Goal: Navigation & Orientation: Find specific page/section

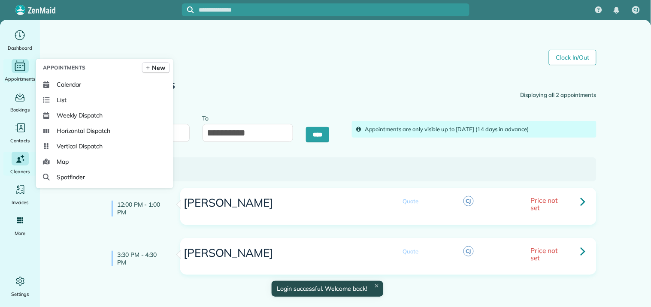
click at [23, 65] on icon "Main" at bounding box center [23, 65] width 2 height 0
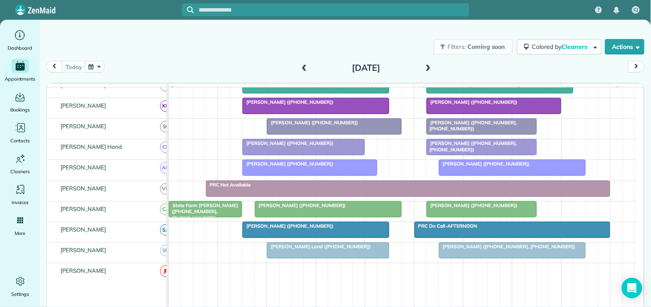
scroll to position [238, 0]
click at [327, 258] on div at bounding box center [329, 250] width 122 height 15
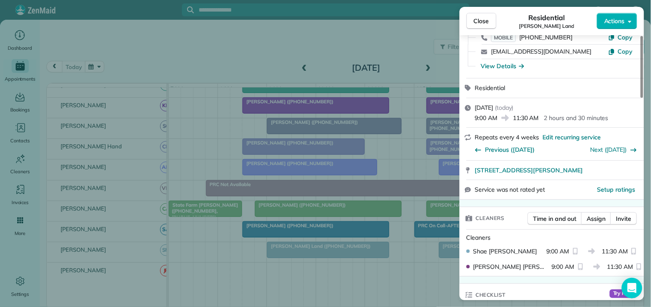
scroll to position [143, 0]
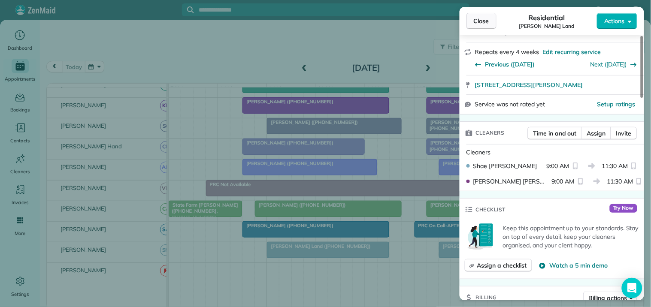
click at [489, 16] on button "Close" at bounding box center [482, 21] width 30 height 16
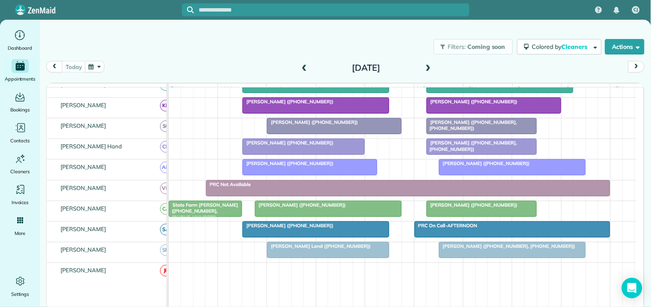
click at [303, 208] on span "[PERSON_NAME] ([PHONE_NUMBER])" at bounding box center [301, 205] width 92 height 6
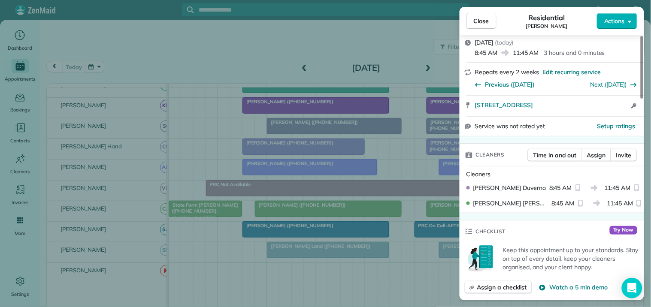
scroll to position [191, 0]
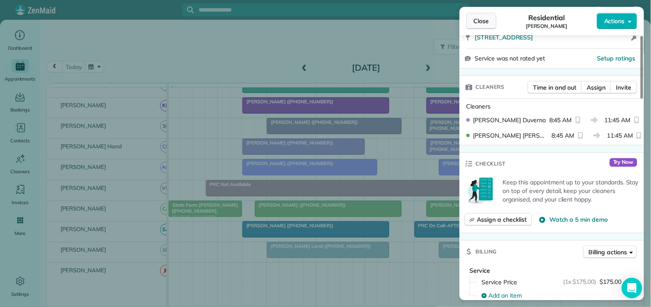
click at [481, 24] on span "Close" at bounding box center [481, 21] width 15 height 9
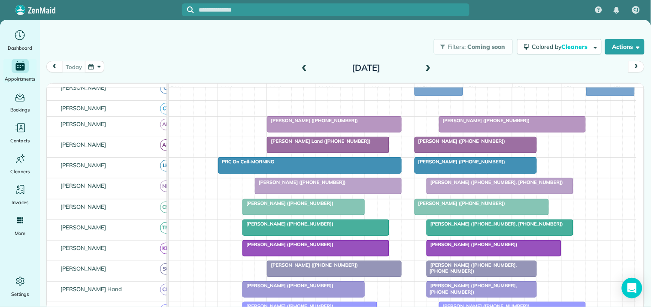
click at [427, 64] on span at bounding box center [428, 68] width 9 height 8
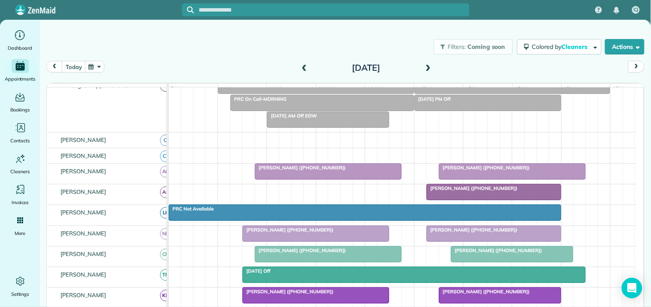
click at [474, 200] on div at bounding box center [494, 192] width 134 height 15
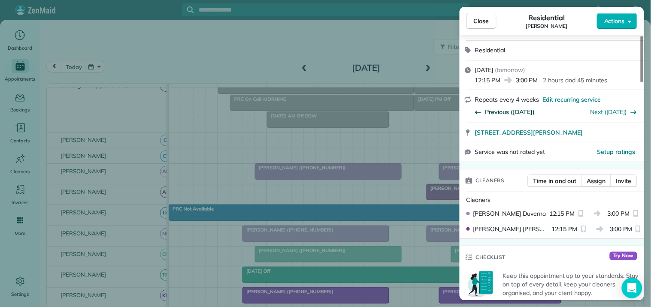
click at [509, 111] on span "Previous (Sep 12)" at bounding box center [511, 112] width 50 height 9
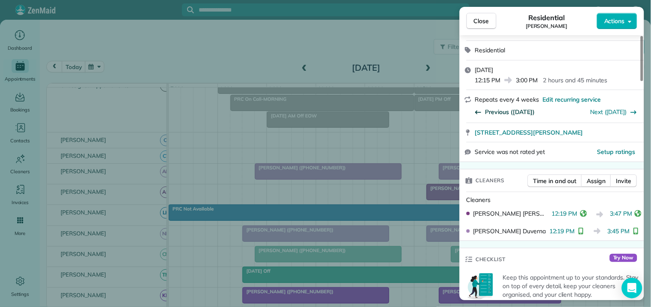
click at [512, 111] on span "Previous (Aug 15)" at bounding box center [511, 112] width 50 height 9
click at [486, 21] on span "Close" at bounding box center [481, 21] width 15 height 9
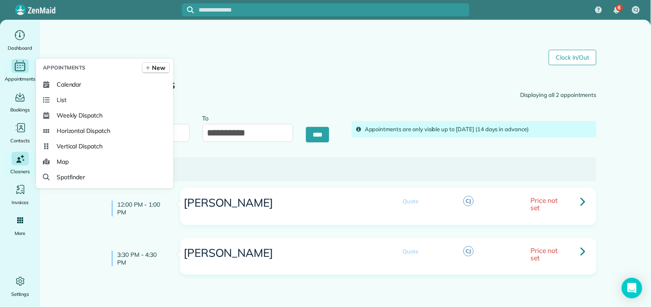
click at [21, 66] on icon "Main" at bounding box center [19, 66] width 13 height 13
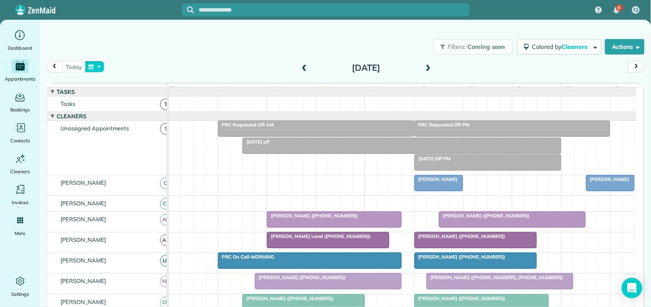
click at [101, 66] on button "button" at bounding box center [95, 67] width 20 height 12
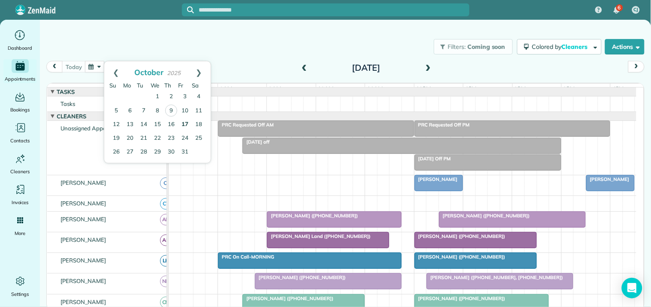
click at [183, 125] on link "17" at bounding box center [185, 125] width 14 height 14
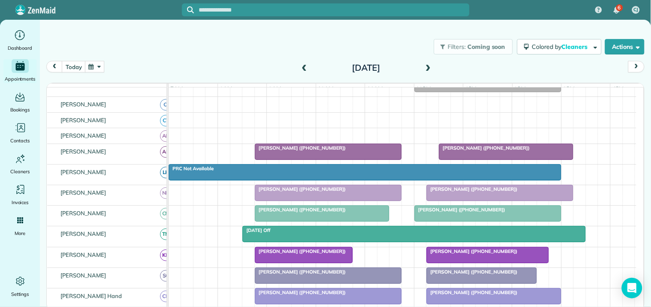
scroll to position [191, 0]
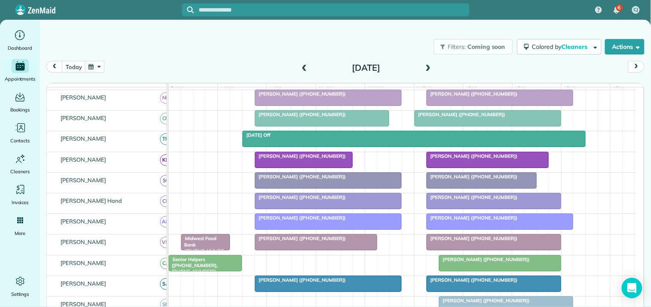
click at [307, 167] on div at bounding box center [303, 159] width 97 height 15
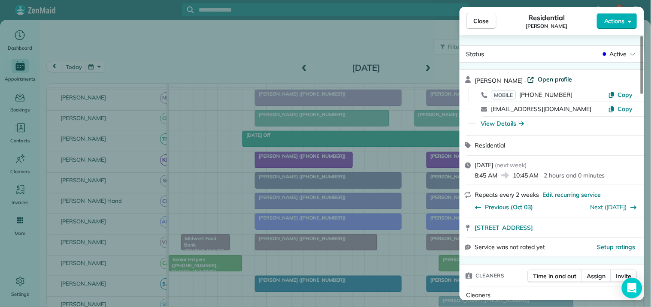
click at [556, 76] on span "Open profile" at bounding box center [555, 79] width 35 height 9
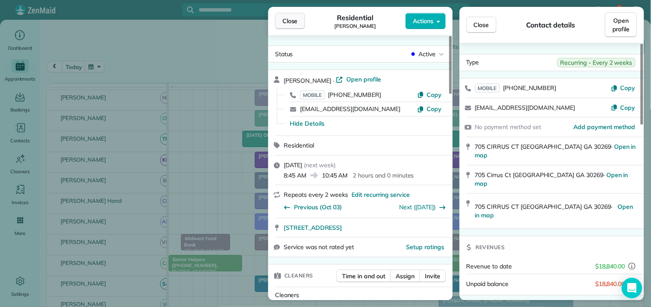
click at [280, 21] on button "Close" at bounding box center [290, 21] width 30 height 16
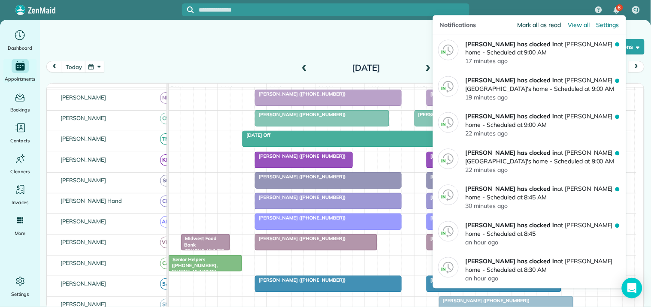
click at [549, 24] on span "Mark all as read" at bounding box center [539, 25] width 43 height 9
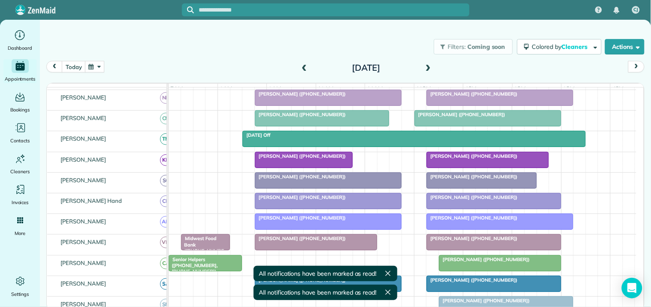
click at [269, 52] on div "Filters: Coming soon Colored by Cleaners Color by Cleaner Color by Team Color b…" at bounding box center [345, 47] width 611 height 28
click at [76, 67] on button "today" at bounding box center [74, 67] width 24 height 12
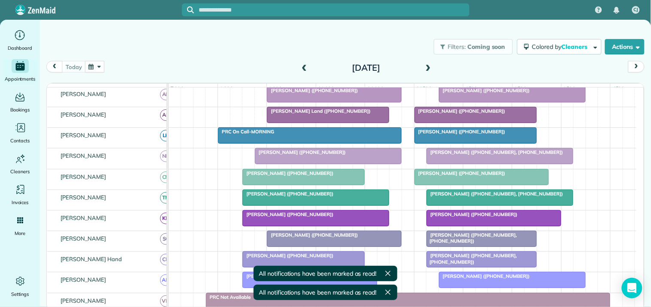
scroll to position [184, 0]
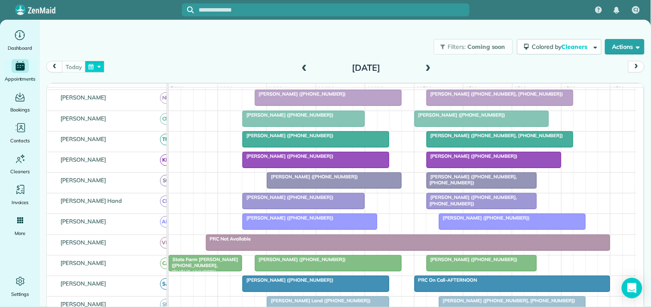
click at [93, 65] on button "button" at bounding box center [95, 67] width 20 height 12
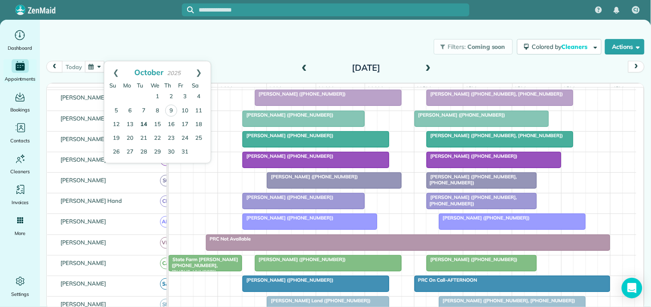
click at [146, 123] on link "14" at bounding box center [144, 125] width 14 height 14
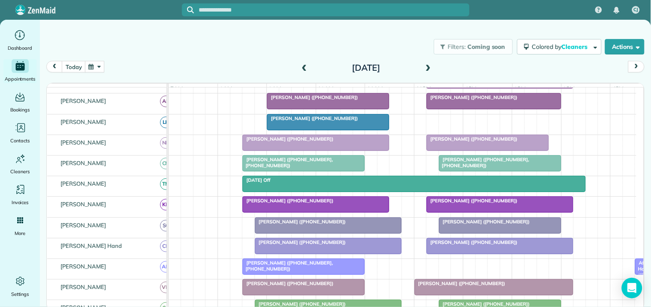
scroll to position [148, 0]
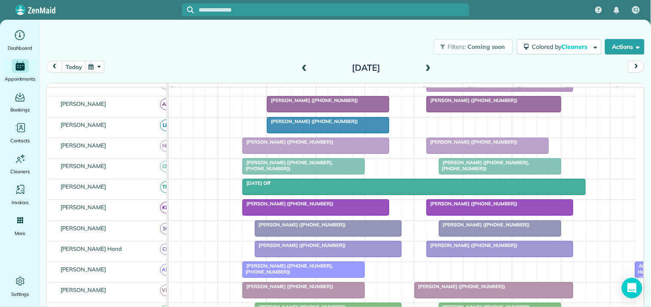
click at [428, 69] on span at bounding box center [428, 68] width 9 height 8
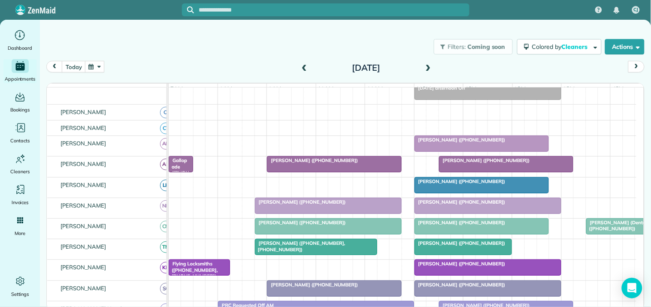
scroll to position [0, 0]
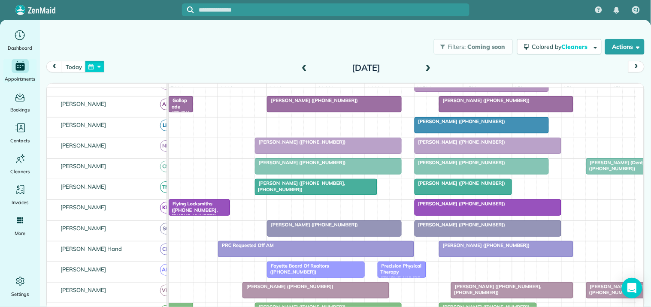
click at [100, 65] on button "button" at bounding box center [95, 67] width 20 height 12
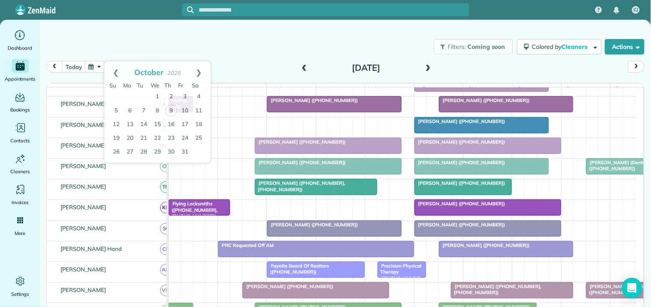
click at [304, 14] on div at bounding box center [326, 9] width 288 height 13
click at [479, 207] on span "[PERSON_NAME] ([PHONE_NUMBER])" at bounding box center [460, 204] width 92 height 6
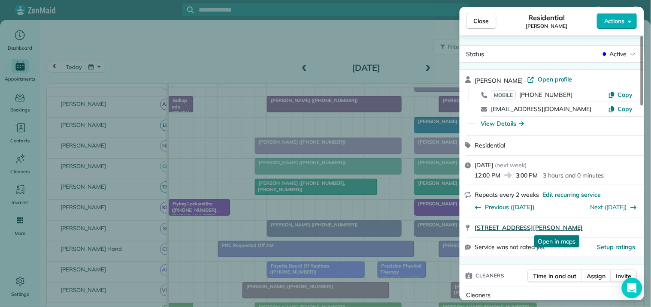
click at [526, 230] on span "[STREET_ADDRESS][PERSON_NAME]" at bounding box center [529, 228] width 108 height 9
click at [493, 22] on button "Close" at bounding box center [482, 21] width 30 height 16
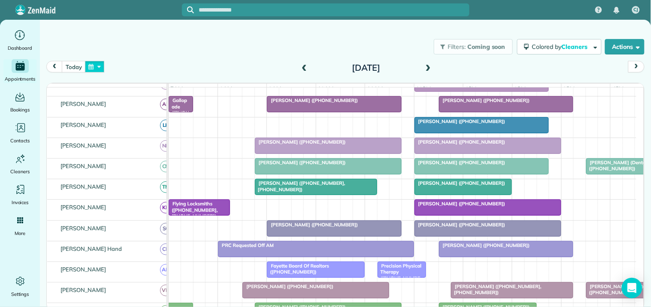
click at [97, 69] on button "button" at bounding box center [95, 67] width 20 height 12
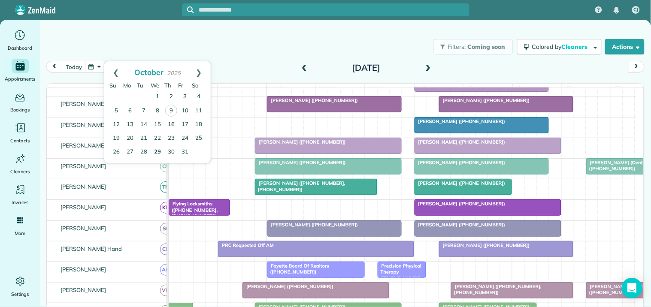
click at [158, 147] on link "29" at bounding box center [158, 153] width 14 height 14
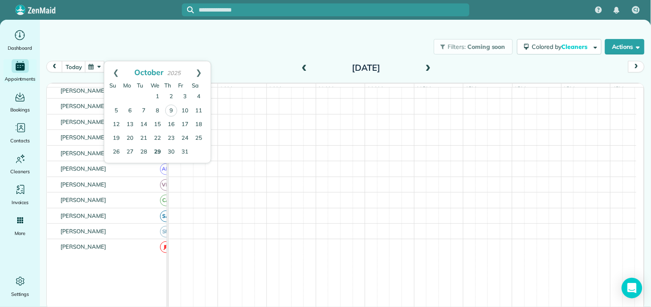
scroll to position [88, 0]
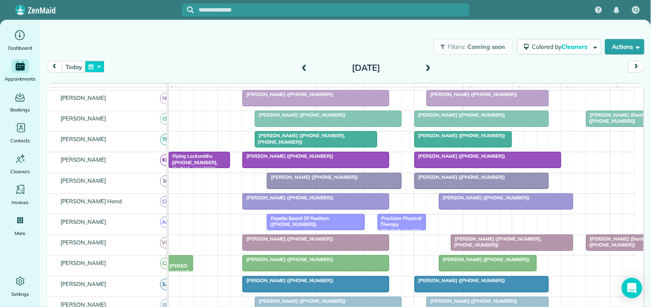
click at [97, 63] on button "button" at bounding box center [95, 67] width 20 height 12
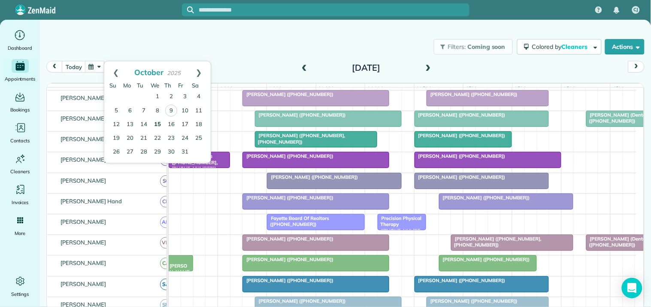
click at [157, 122] on link "15" at bounding box center [158, 125] width 14 height 14
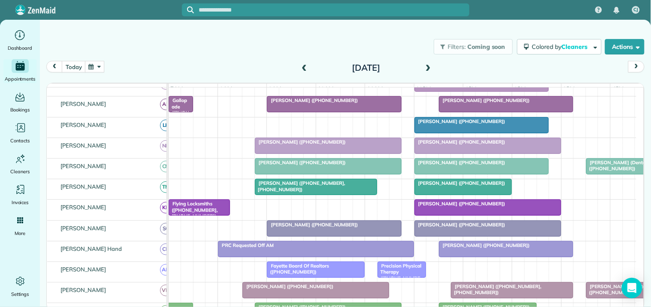
click at [428, 67] on span at bounding box center [428, 68] width 9 height 8
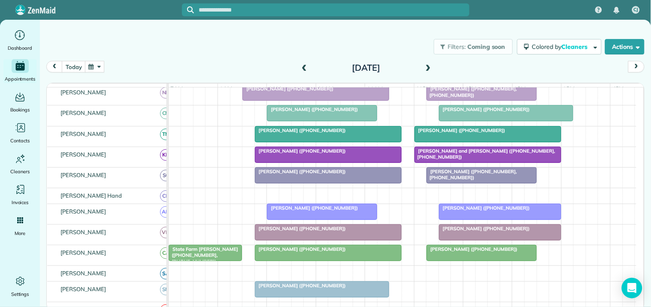
click at [427, 66] on span at bounding box center [428, 68] width 9 height 8
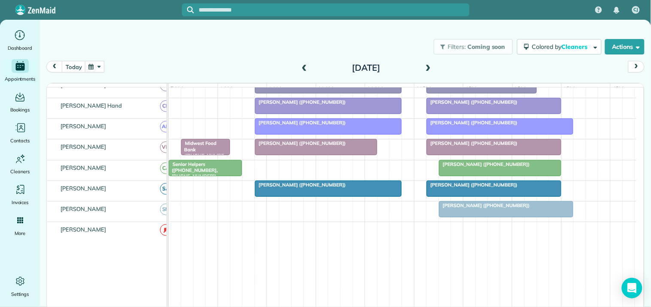
click at [89, 64] on button "button" at bounding box center [95, 67] width 20 height 12
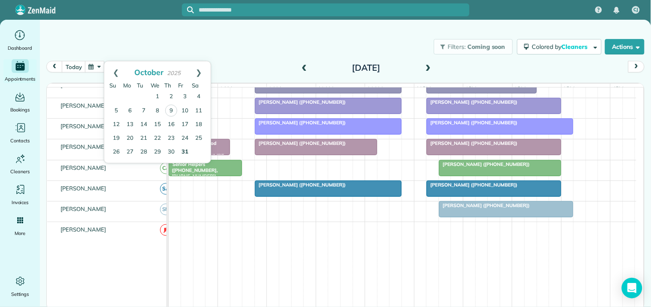
click at [185, 150] on link "31" at bounding box center [185, 153] width 14 height 14
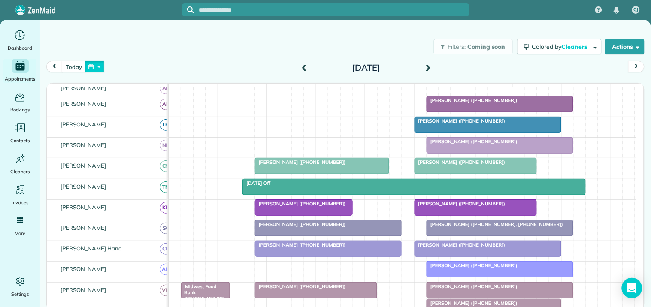
click at [92, 67] on button "button" at bounding box center [95, 67] width 20 height 12
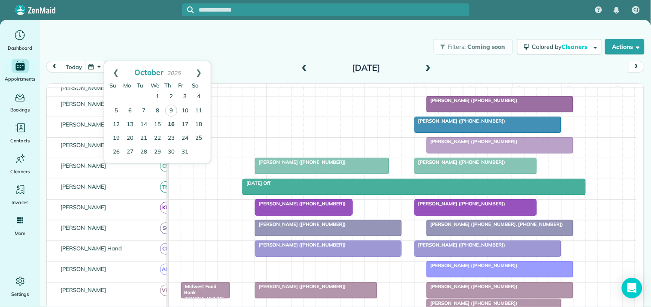
click at [172, 122] on link "16" at bounding box center [171, 125] width 14 height 14
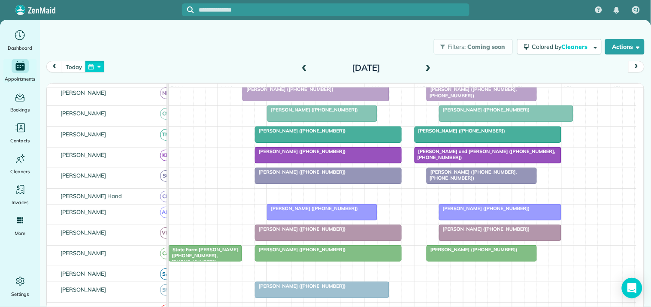
click at [97, 65] on button "button" at bounding box center [95, 67] width 20 height 12
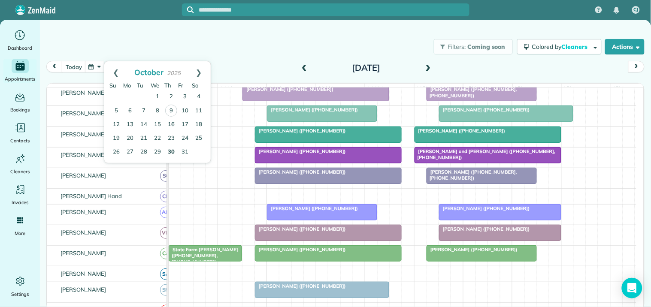
click at [173, 148] on link "30" at bounding box center [171, 153] width 14 height 14
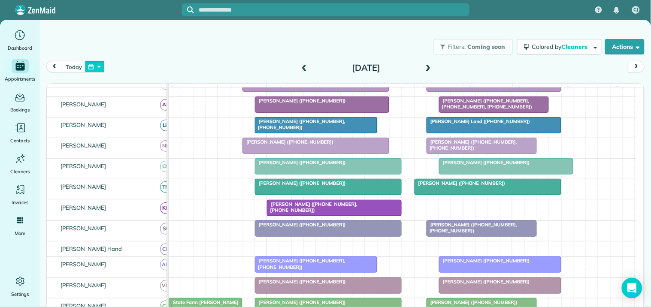
click at [97, 68] on button "button" at bounding box center [95, 67] width 20 height 12
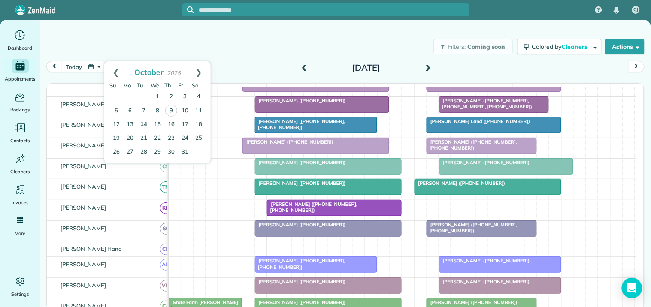
click at [140, 123] on link "14" at bounding box center [144, 125] width 14 height 14
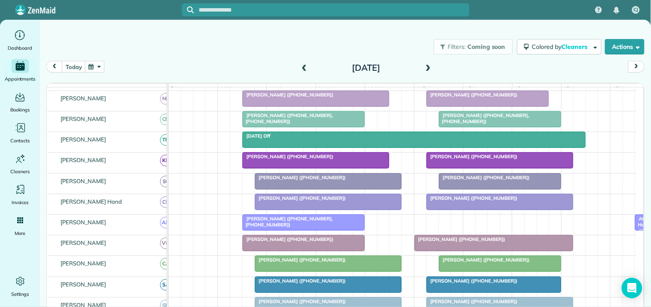
click at [431, 67] on span at bounding box center [428, 68] width 9 height 8
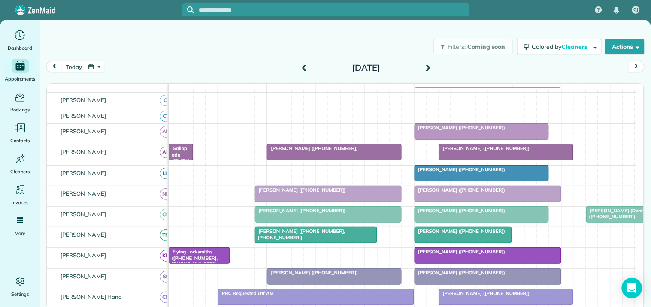
click at [432, 67] on span at bounding box center [428, 68] width 9 height 8
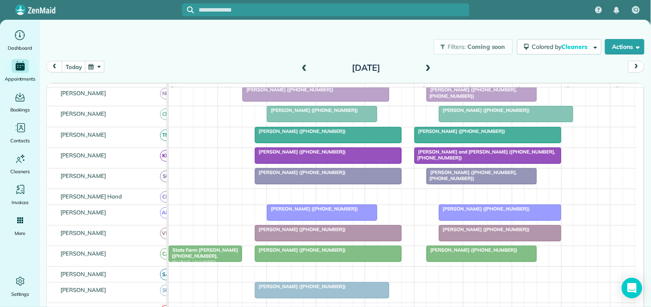
click at [482, 143] on div at bounding box center [488, 135] width 146 height 15
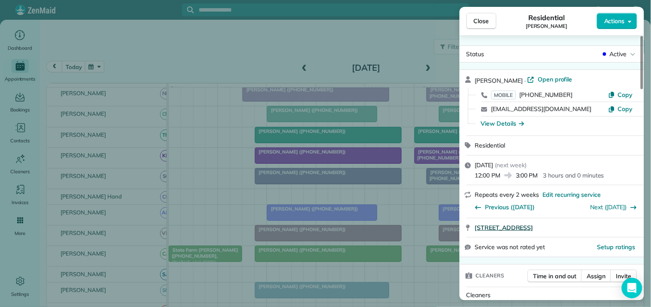
click at [532, 228] on span "[STREET_ADDRESS]" at bounding box center [504, 228] width 58 height 9
click at [487, 20] on span "Close" at bounding box center [481, 21] width 15 height 9
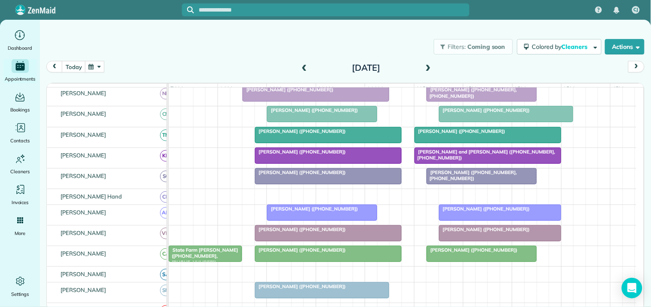
click at [97, 66] on button "button" at bounding box center [95, 67] width 20 height 12
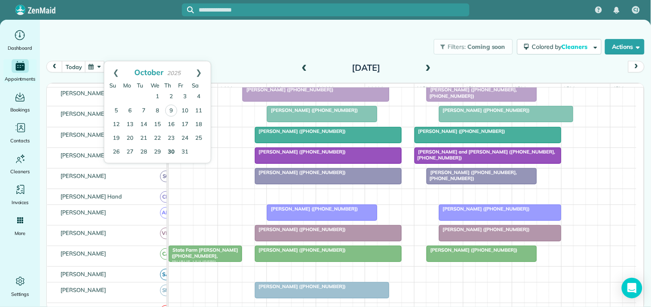
click at [169, 149] on link "30" at bounding box center [171, 153] width 14 height 14
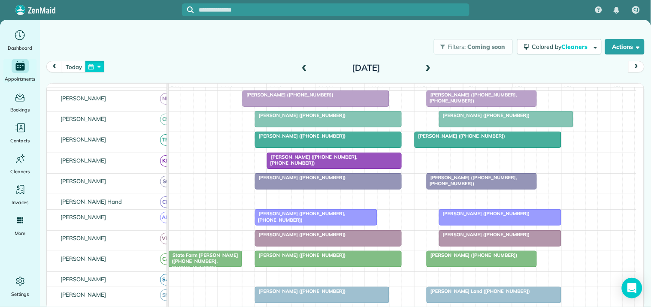
click at [97, 63] on button "button" at bounding box center [95, 67] width 20 height 12
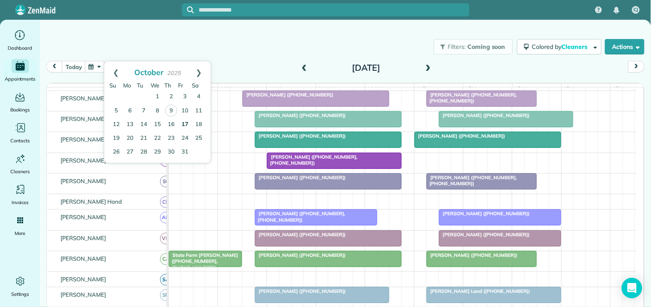
click at [184, 122] on link "17" at bounding box center [185, 125] width 14 height 14
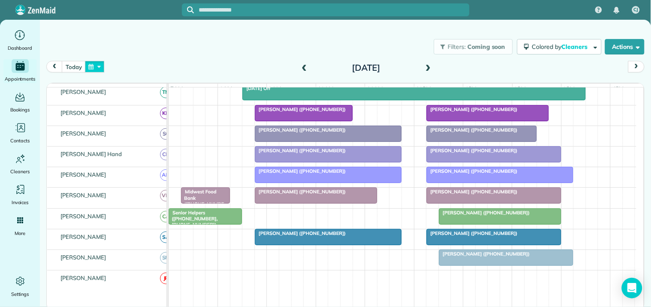
click at [97, 68] on button "button" at bounding box center [95, 67] width 20 height 12
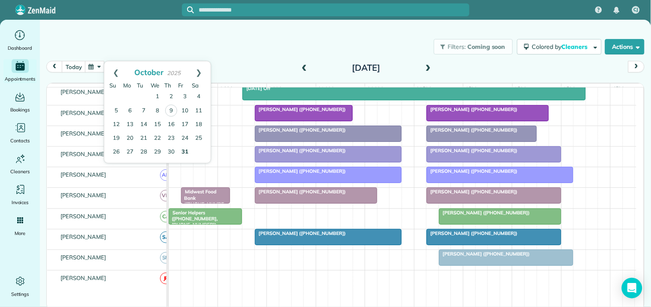
click at [186, 147] on link "31" at bounding box center [185, 153] width 14 height 14
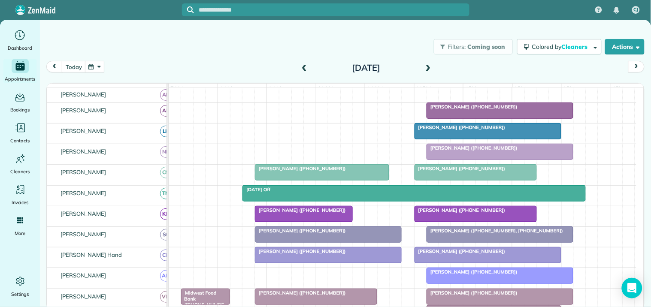
click at [103, 66] on button "button" at bounding box center [95, 67] width 20 height 12
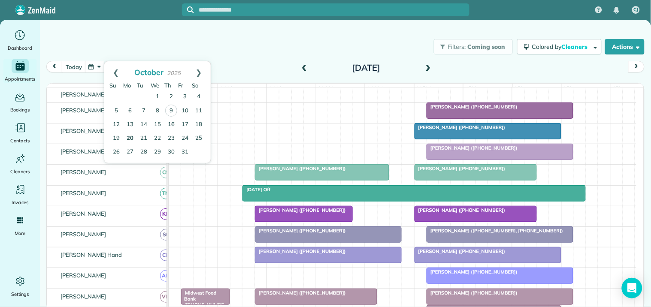
click at [131, 136] on link "20" at bounding box center [130, 139] width 14 height 14
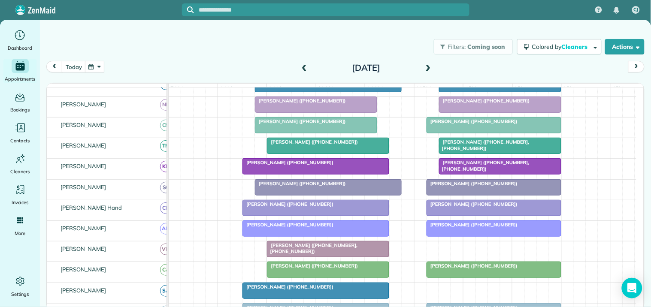
click at [429, 68] on span at bounding box center [428, 68] width 9 height 8
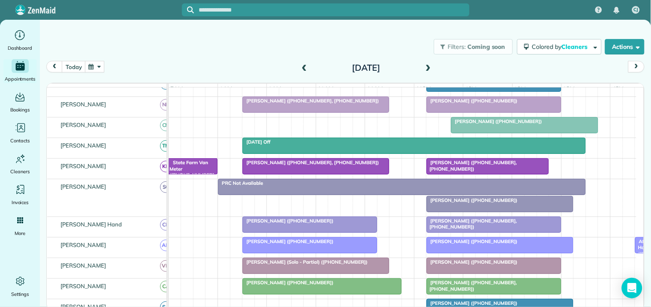
click at [426, 70] on span at bounding box center [428, 68] width 9 height 8
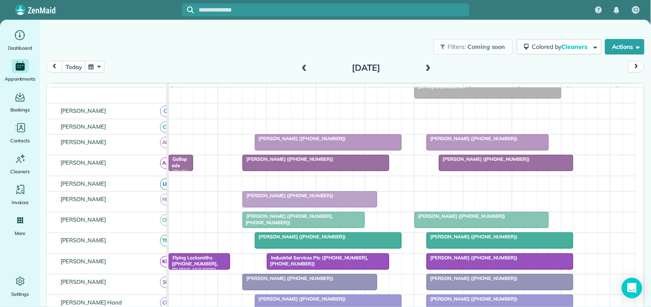
click at [430, 64] on span at bounding box center [428, 68] width 9 height 8
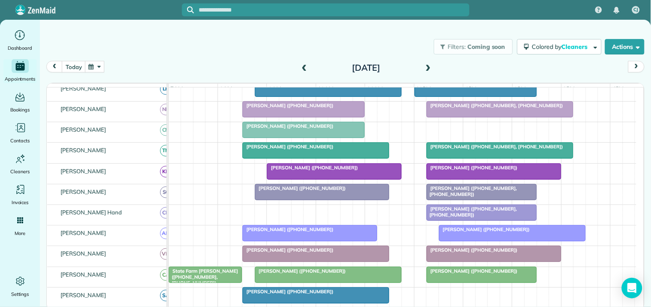
click at [97, 67] on button "button" at bounding box center [95, 67] width 20 height 12
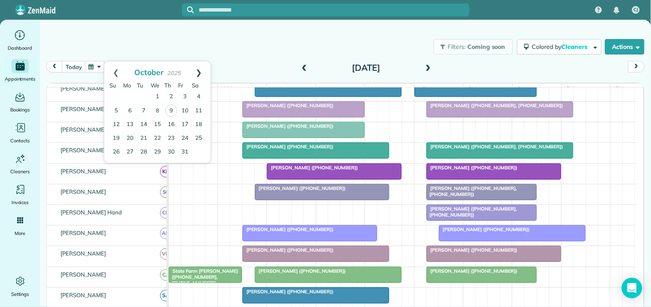
click at [199, 71] on link "Next" at bounding box center [199, 71] width 24 height 21
click at [172, 109] on link "6" at bounding box center [171, 111] width 14 height 14
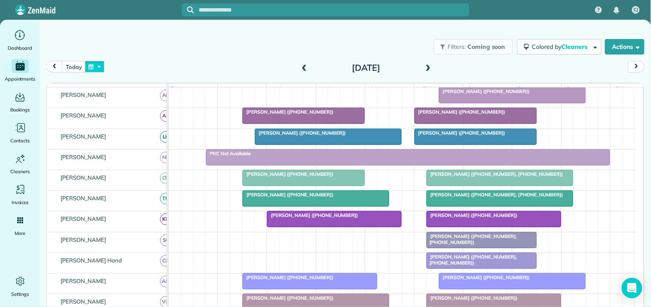
click at [100, 66] on button "button" at bounding box center [95, 67] width 20 height 12
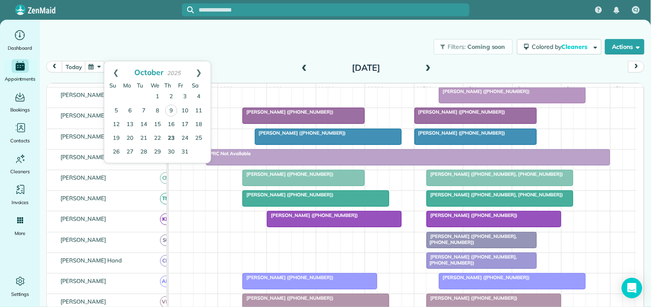
click at [173, 135] on link "23" at bounding box center [171, 139] width 14 height 14
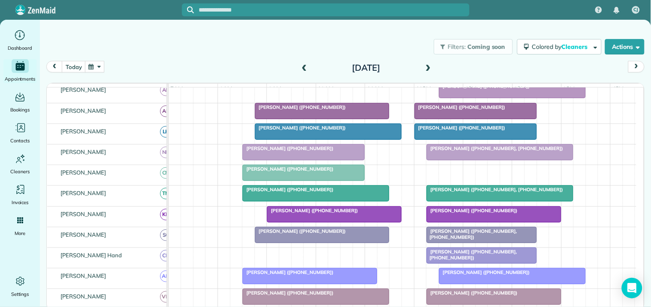
click at [431, 65] on span at bounding box center [428, 68] width 9 height 8
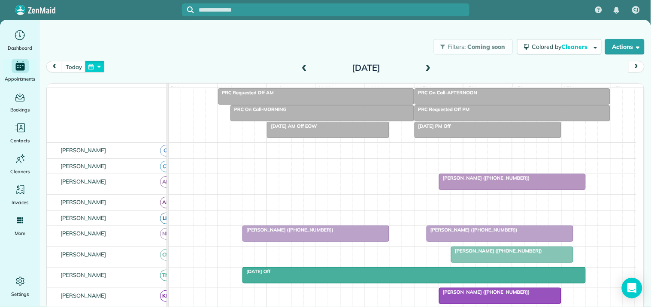
click at [99, 63] on button "button" at bounding box center [95, 67] width 20 height 12
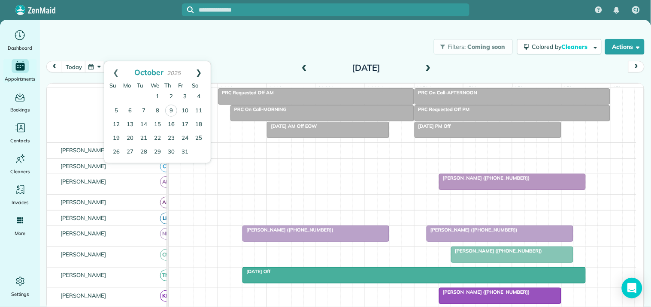
click at [199, 69] on link "Next" at bounding box center [199, 71] width 24 height 21
click at [185, 109] on link "7" at bounding box center [185, 111] width 14 height 14
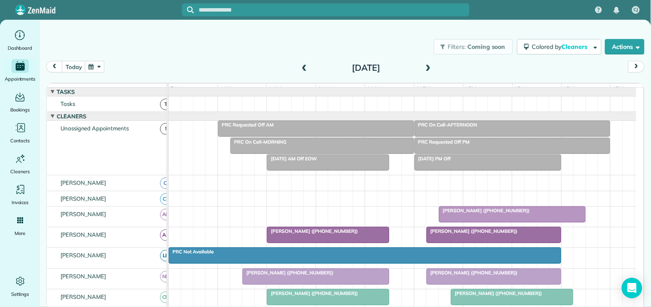
click at [95, 67] on button "button" at bounding box center [95, 67] width 20 height 12
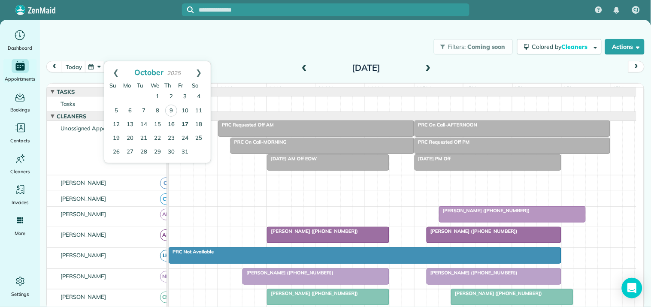
click at [184, 125] on link "17" at bounding box center [185, 125] width 14 height 14
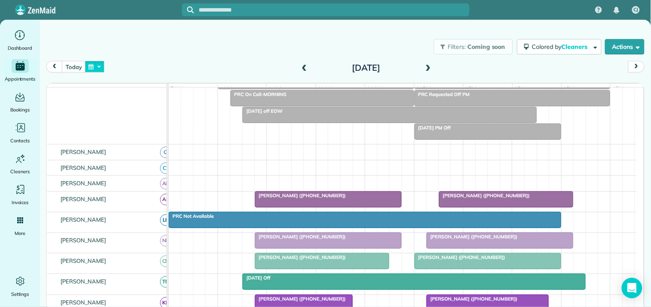
click at [94, 70] on button "button" at bounding box center [95, 67] width 20 height 12
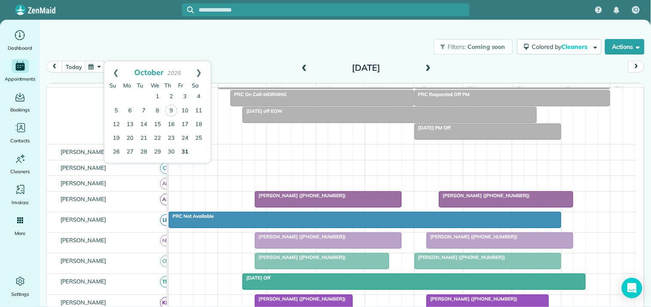
click at [186, 150] on link "31" at bounding box center [185, 153] width 14 height 14
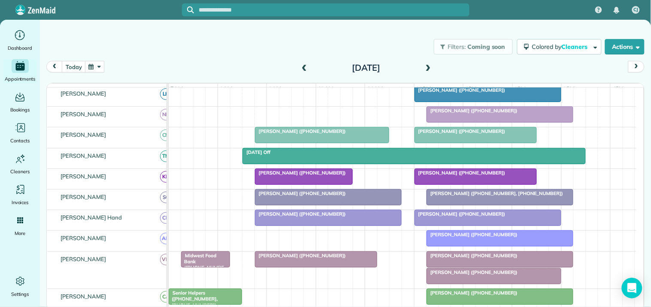
click at [96, 64] on button "button" at bounding box center [95, 67] width 20 height 12
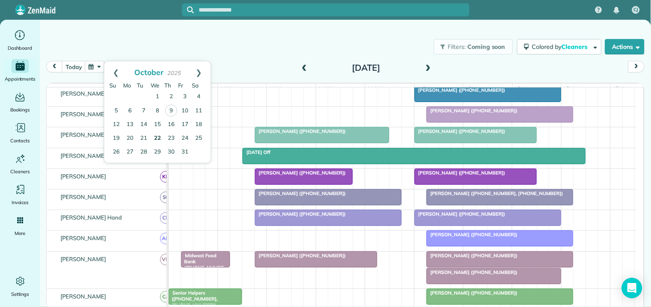
click at [159, 135] on link "22" at bounding box center [158, 139] width 14 height 14
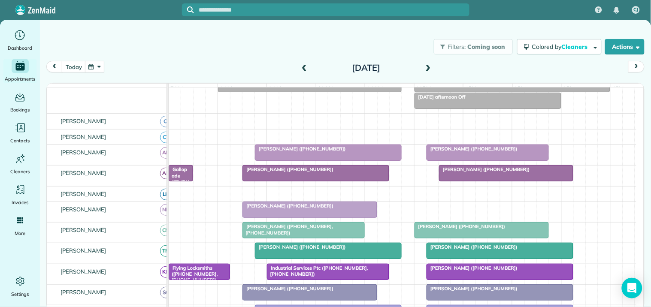
click at [98, 65] on button "button" at bounding box center [95, 67] width 20 height 12
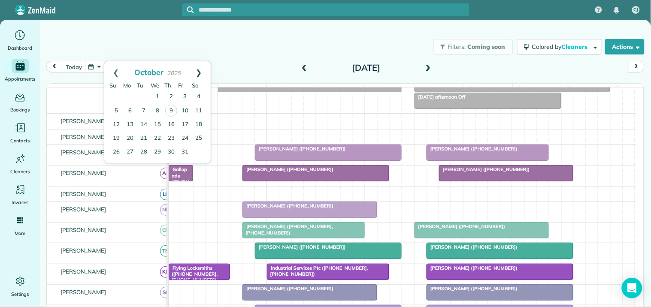
click at [203, 64] on link "Next" at bounding box center [199, 71] width 24 height 21
click at [159, 110] on link "5" at bounding box center [158, 111] width 14 height 14
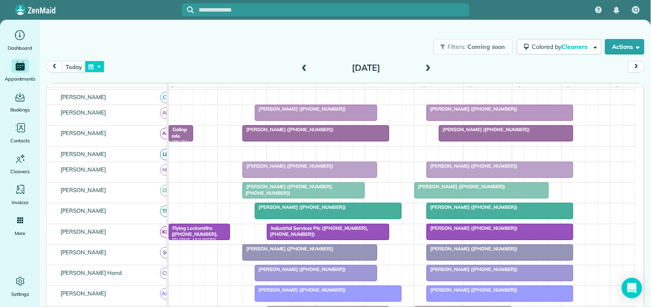
click at [100, 67] on button "button" at bounding box center [95, 67] width 20 height 12
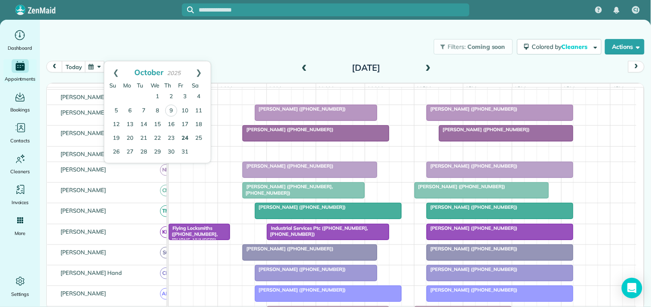
click at [186, 137] on link "24" at bounding box center [185, 139] width 14 height 14
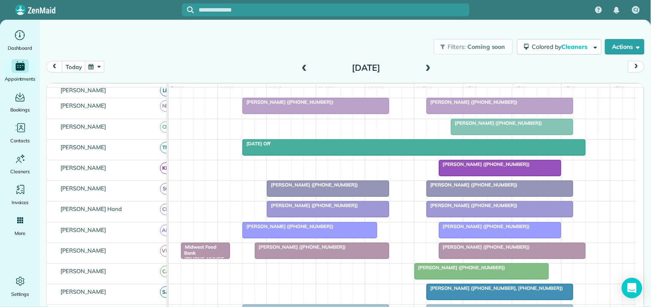
scroll to position [214, 0]
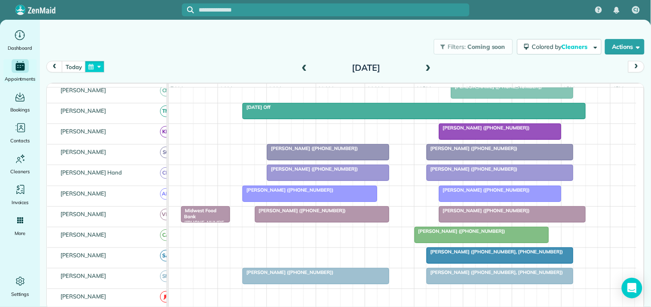
click at [102, 66] on button "button" at bounding box center [95, 67] width 20 height 12
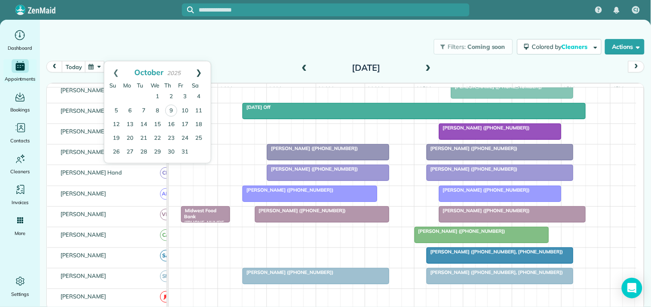
click at [199, 69] on link "Next" at bounding box center [199, 71] width 24 height 21
click at [186, 110] on link "7" at bounding box center [185, 111] width 14 height 14
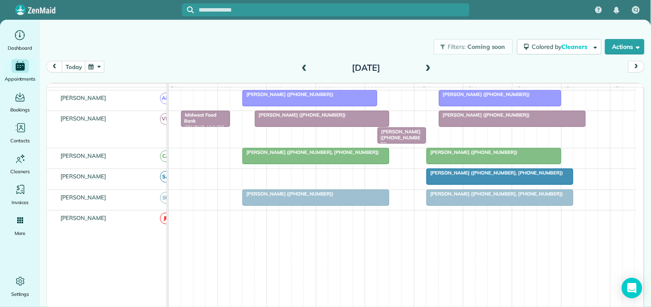
scroll to position [271, 0]
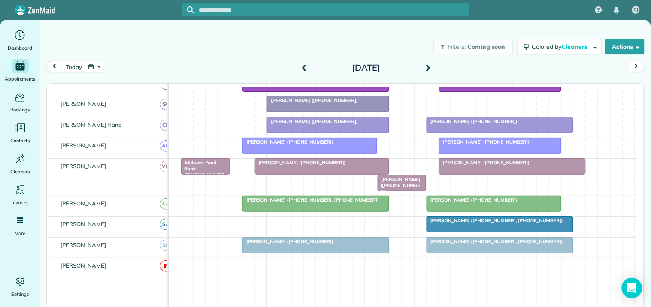
click at [92, 61] on button "button" at bounding box center [95, 67] width 20 height 12
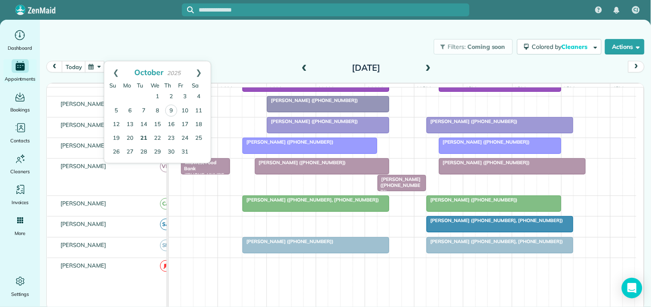
click at [144, 134] on link "21" at bounding box center [144, 139] width 14 height 14
